Goal: Transaction & Acquisition: Subscribe to service/newsletter

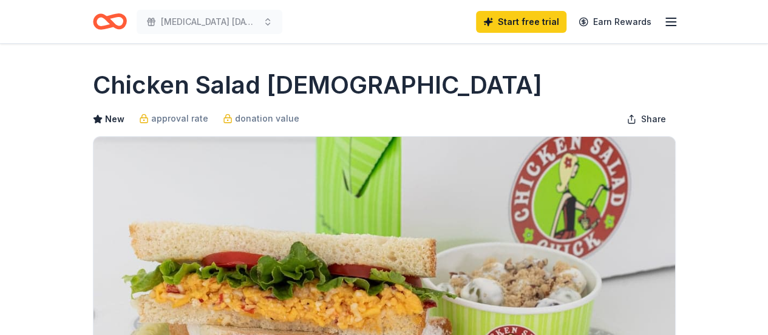
click at [675, 22] on line "button" at bounding box center [671, 22] width 10 height 0
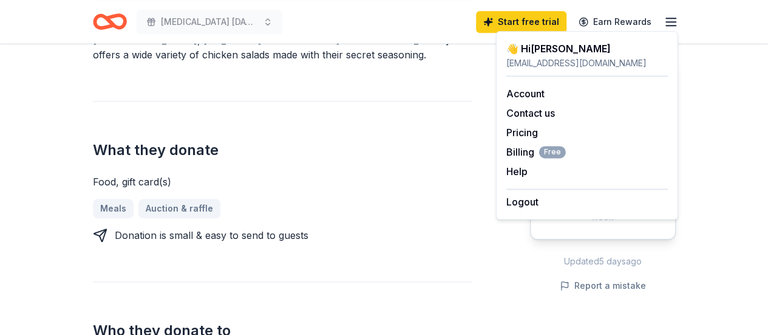
scroll to position [425, 0]
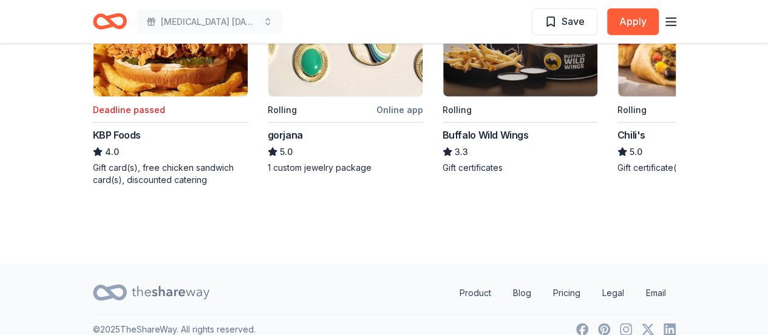
scroll to position [1260, 0]
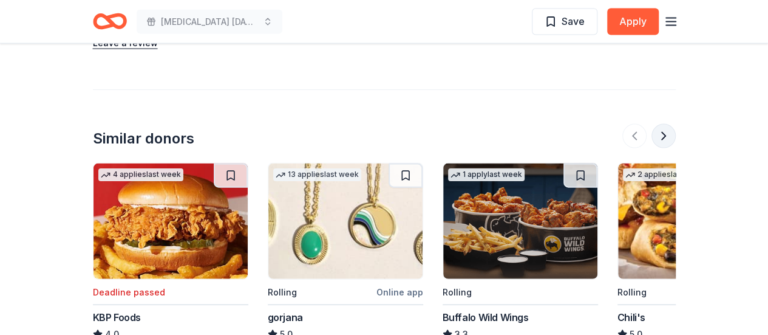
click at [664, 124] on button at bounding box center [663, 136] width 24 height 24
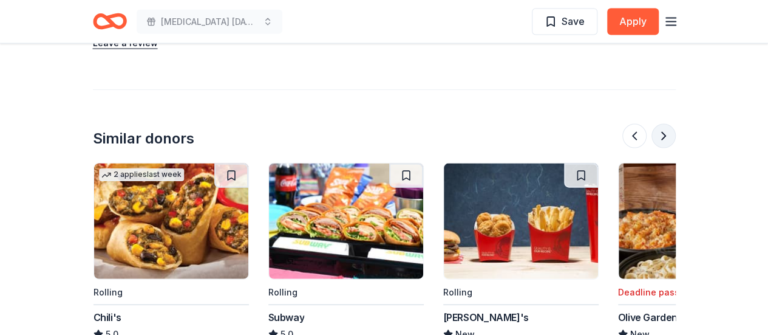
scroll to position [0, 525]
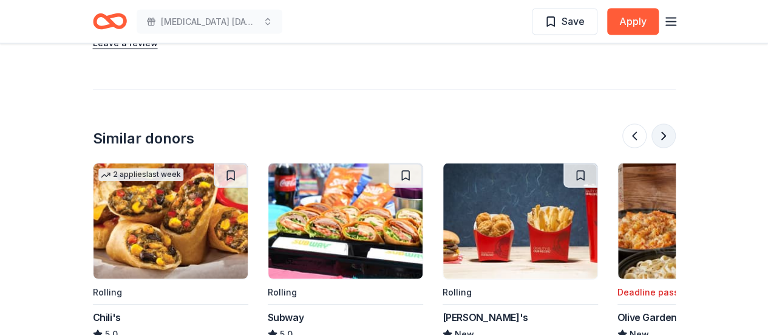
click at [664, 124] on button at bounding box center [663, 136] width 24 height 24
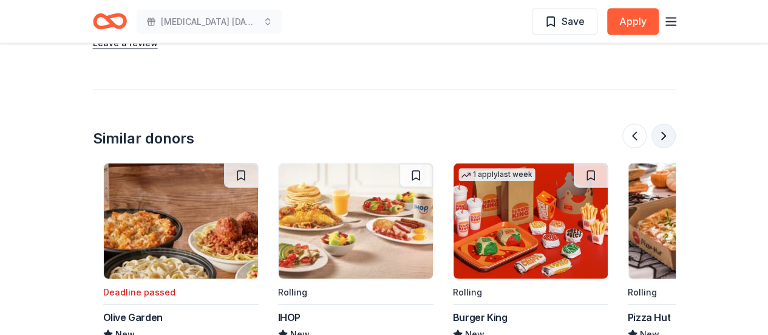
scroll to position [0, 1049]
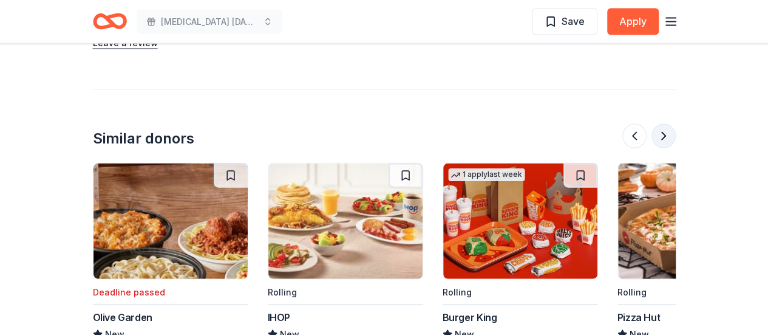
click at [662, 124] on button at bounding box center [663, 136] width 24 height 24
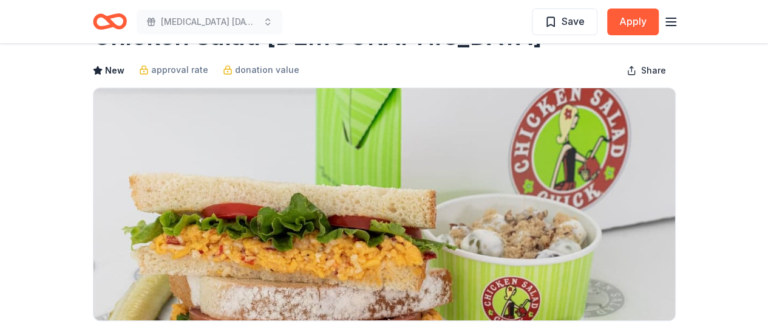
scroll to position [0, 0]
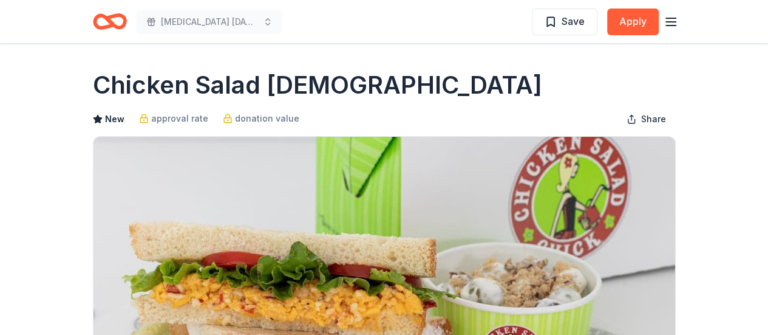
click at [671, 25] on icon "button" at bounding box center [671, 22] width 15 height 15
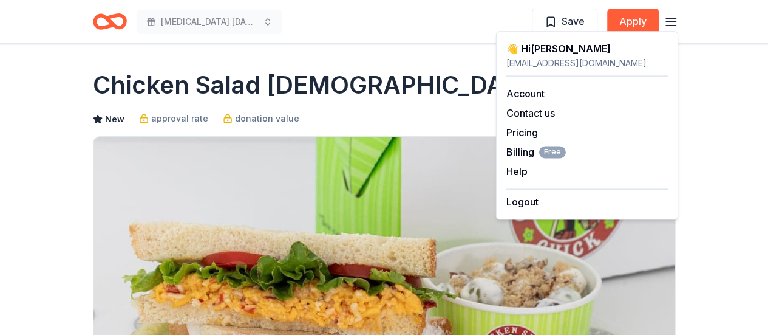
click at [293, 39] on div "Sickle Cell Education Day Save Apply" at bounding box center [384, 21] width 622 height 43
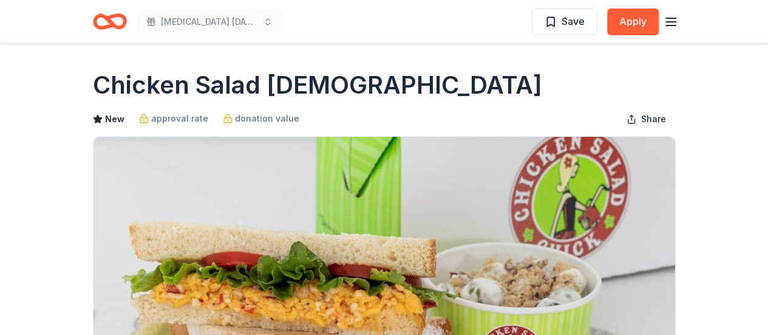
click at [109, 24] on icon "Home" at bounding box center [110, 21] width 34 height 29
click at [109, 18] on icon "Home" at bounding box center [115, 21] width 19 height 12
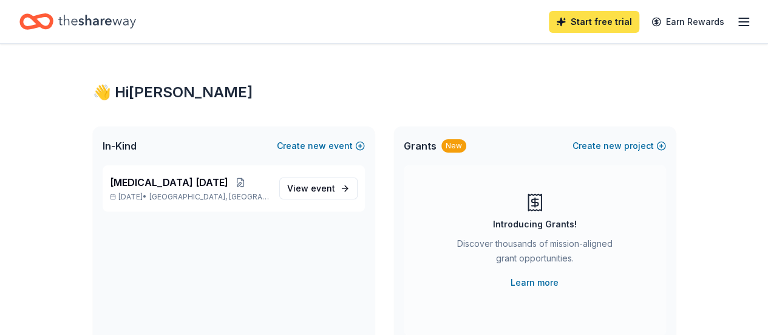
click at [593, 21] on link "Start free trial" at bounding box center [594, 22] width 90 height 22
click at [572, 23] on link "Start free trial" at bounding box center [594, 22] width 90 height 22
click at [98, 15] on icon "Home" at bounding box center [97, 21] width 78 height 25
click at [606, 21] on link "Start free trial" at bounding box center [594, 22] width 90 height 22
click at [739, 22] on line "button" at bounding box center [744, 22] width 10 height 0
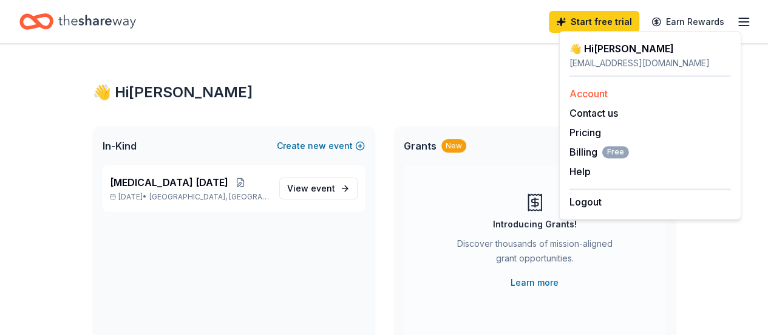
click at [603, 89] on link "Account" at bounding box center [588, 93] width 38 height 12
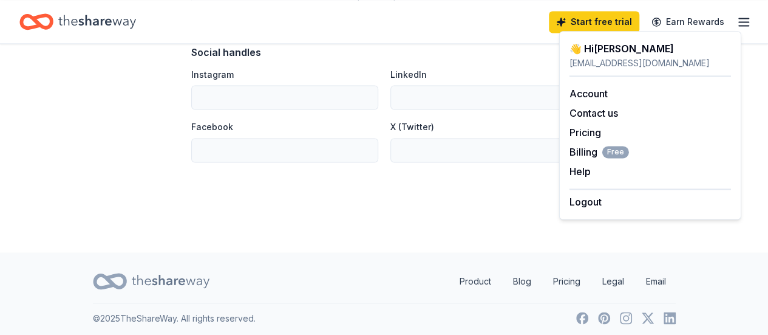
scroll to position [878, 0]
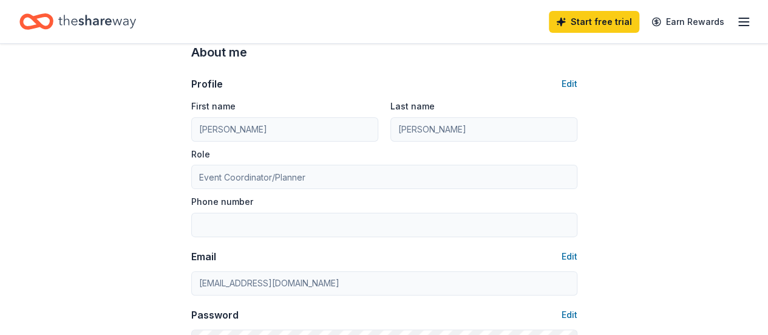
scroll to position [0, 0]
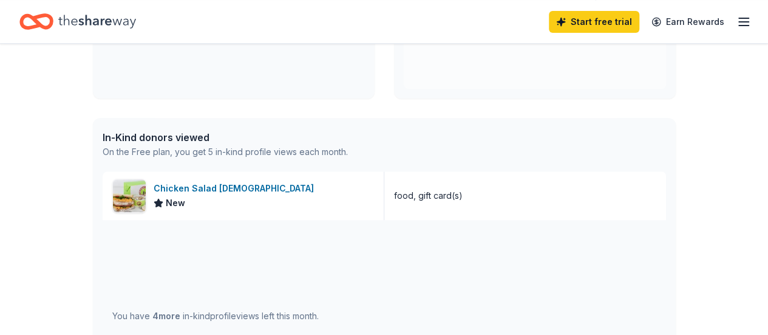
scroll to position [182, 0]
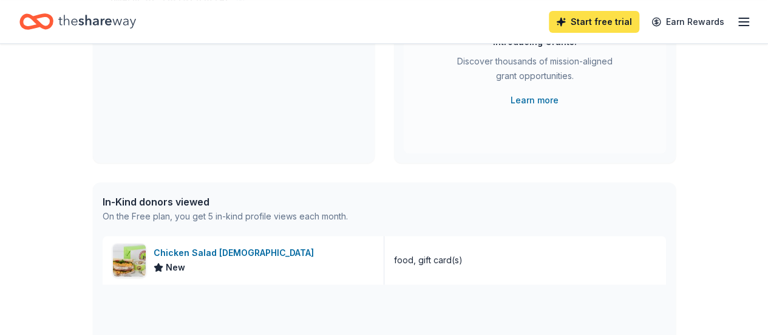
click at [602, 19] on link "Start free trial" at bounding box center [594, 22] width 90 height 22
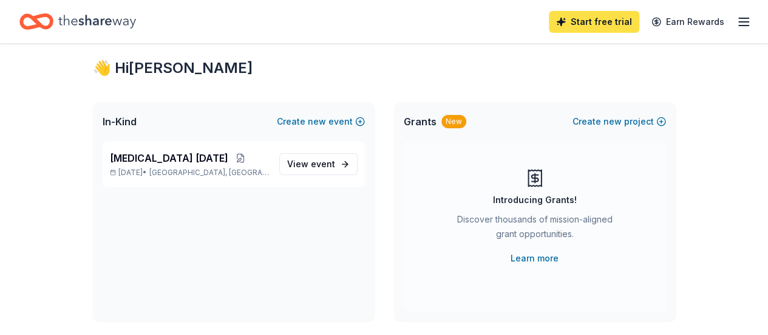
scroll to position [0, 0]
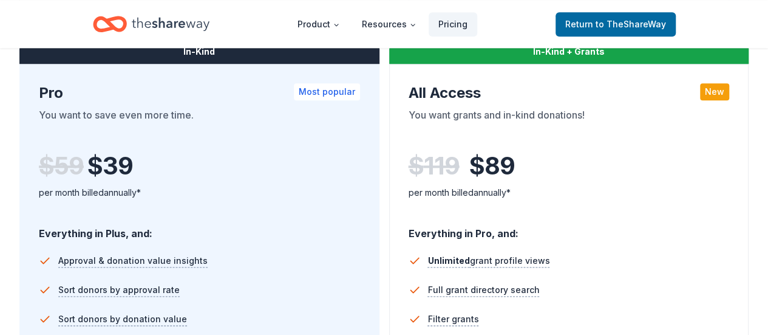
scroll to position [486, 0]
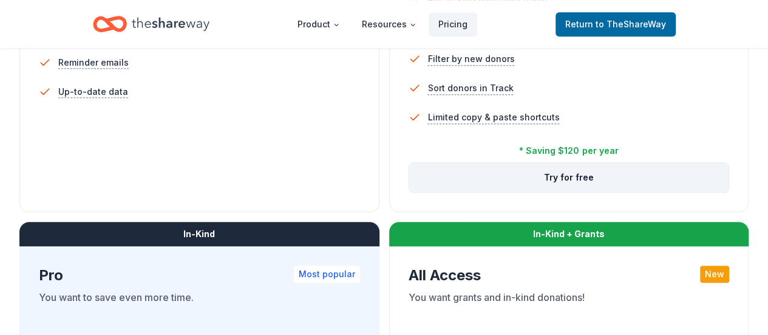
click at [409, 192] on button "Try for free" at bounding box center [569, 177] width 320 height 29
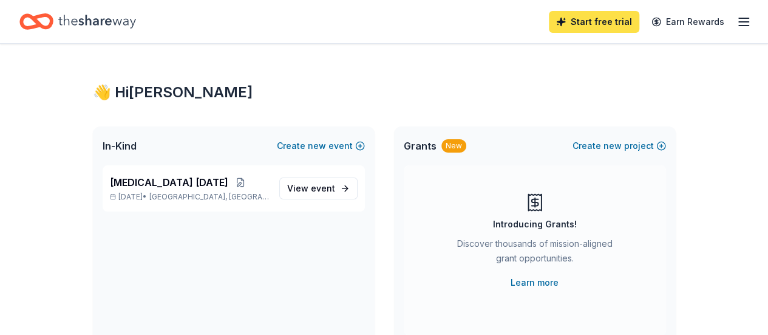
click at [590, 24] on link "Start free trial" at bounding box center [594, 22] width 90 height 22
click at [605, 22] on link "Start free trial" at bounding box center [594, 22] width 90 height 22
click at [575, 22] on link "Start free trial" at bounding box center [594, 22] width 90 height 22
click at [574, 22] on link "Start free trial" at bounding box center [594, 22] width 90 height 22
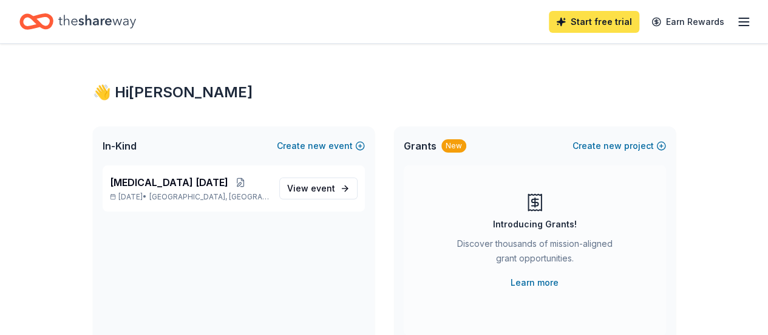
click at [574, 22] on link "Start free trial" at bounding box center [594, 22] width 90 height 22
